Goal: Task Accomplishment & Management: Complete application form

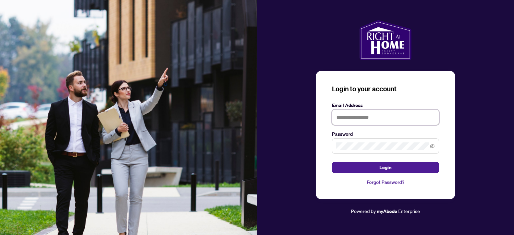
click at [343, 119] on input "text" at bounding box center [385, 117] width 107 height 15
type input "**********"
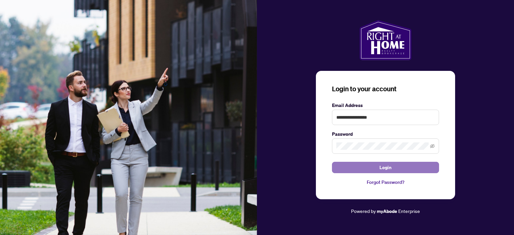
click at [383, 168] on span "Login" at bounding box center [386, 167] width 12 height 11
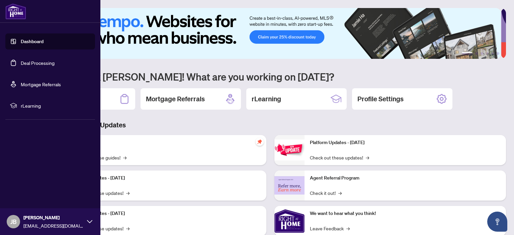
click at [34, 63] on link "Deal Processing" at bounding box center [38, 63] width 34 height 6
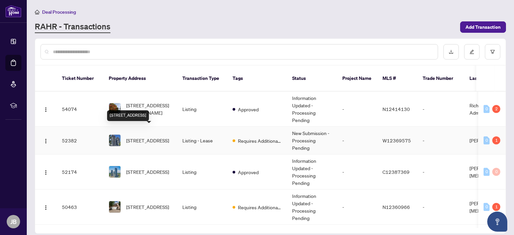
click at [148, 137] on span "[STREET_ADDRESS]" at bounding box center [147, 140] width 43 height 7
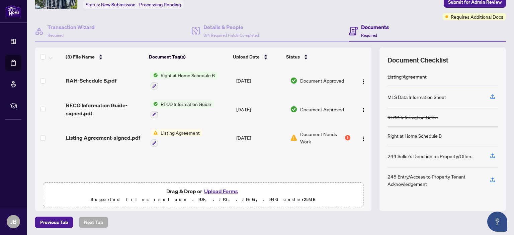
scroll to position [45, 0]
click at [345, 136] on div "1" at bounding box center [347, 137] width 5 height 5
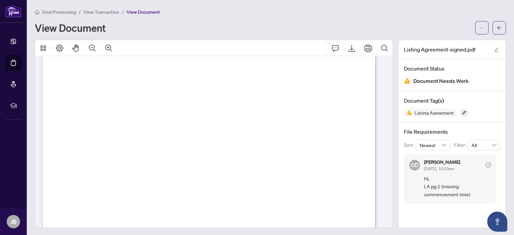
scroll to position [111, 0]
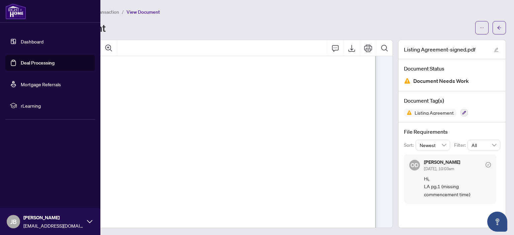
click at [32, 61] on link "Deal Processing" at bounding box center [38, 63] width 34 height 6
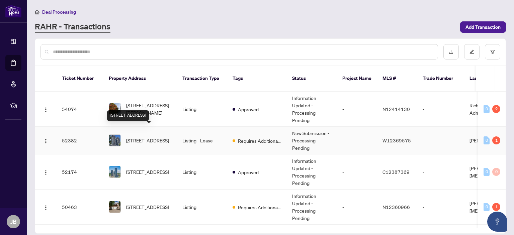
click at [148, 137] on span "[STREET_ADDRESS]" at bounding box center [147, 140] width 43 height 7
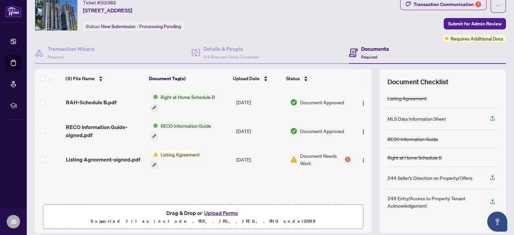
scroll to position [45, 0]
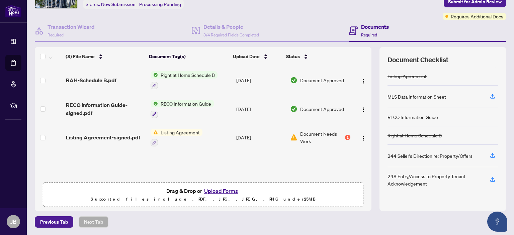
click at [215, 189] on button "Upload Forms" at bounding box center [221, 191] width 38 height 9
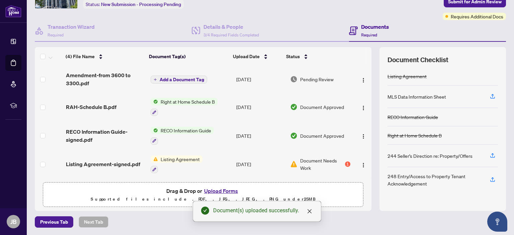
scroll to position [0, 0]
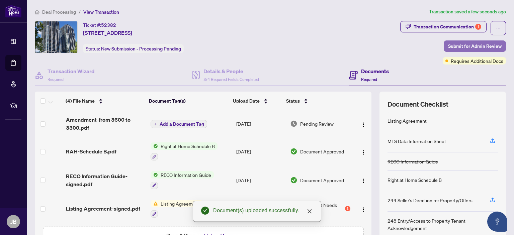
click at [466, 46] on span "Submit for Admin Review" at bounding box center [475, 46] width 54 height 11
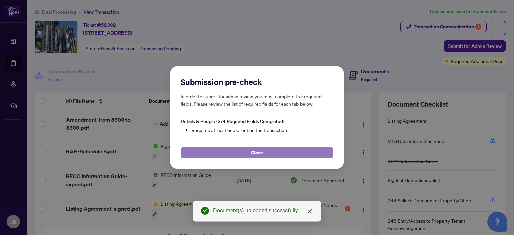
click at [258, 154] on span "Close" at bounding box center [257, 153] width 12 height 11
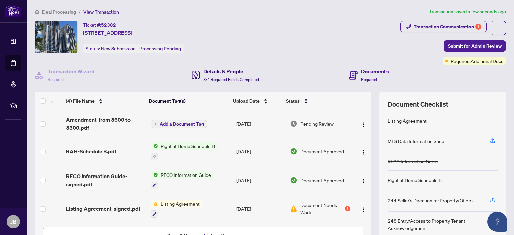
click at [233, 69] on h4 "Details & People" at bounding box center [231, 71] width 56 height 8
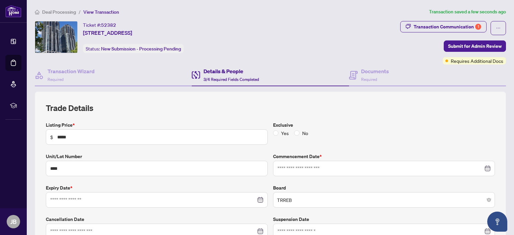
type input "**********"
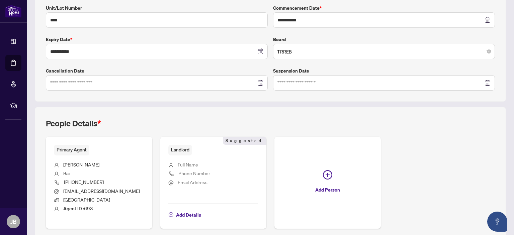
scroll to position [177, 0]
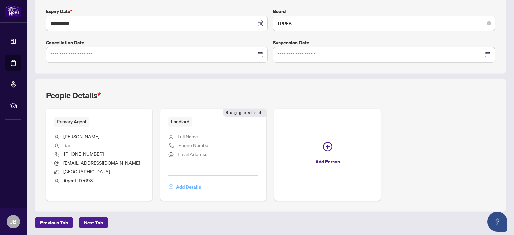
click at [183, 186] on span "Add Details" at bounding box center [188, 187] width 25 height 11
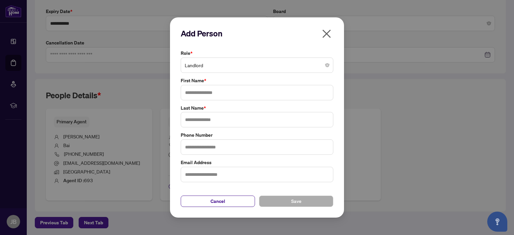
click at [190, 64] on span "Landlord" at bounding box center [257, 65] width 145 height 13
click at [185, 93] on input "text" at bounding box center [257, 92] width 153 height 15
type input "********"
click at [190, 117] on input "text" at bounding box center [257, 119] width 153 height 15
type input "***"
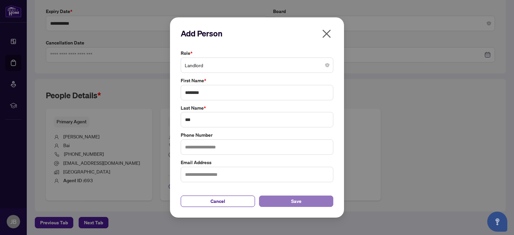
click at [301, 201] on button "Save" at bounding box center [296, 201] width 74 height 11
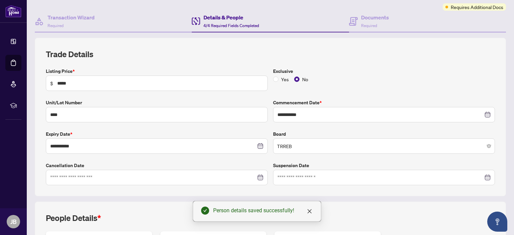
scroll to position [0, 0]
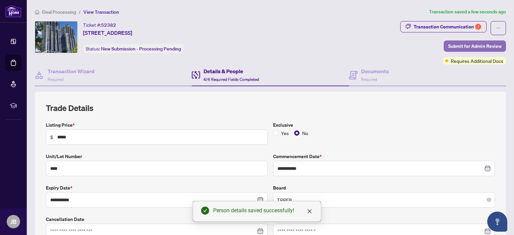
click at [469, 43] on span "Submit for Admin Review" at bounding box center [475, 46] width 54 height 11
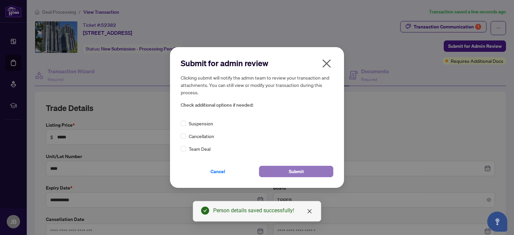
click at [299, 170] on span "Submit" at bounding box center [296, 171] width 15 height 11
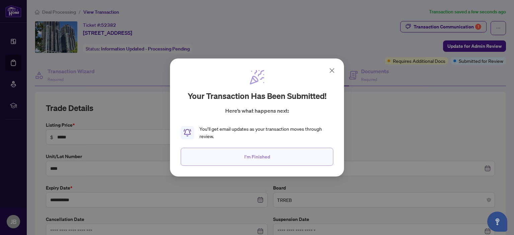
click at [249, 156] on span "I'm Finished" at bounding box center [257, 157] width 26 height 11
